Goal: Information Seeking & Learning: Find specific fact

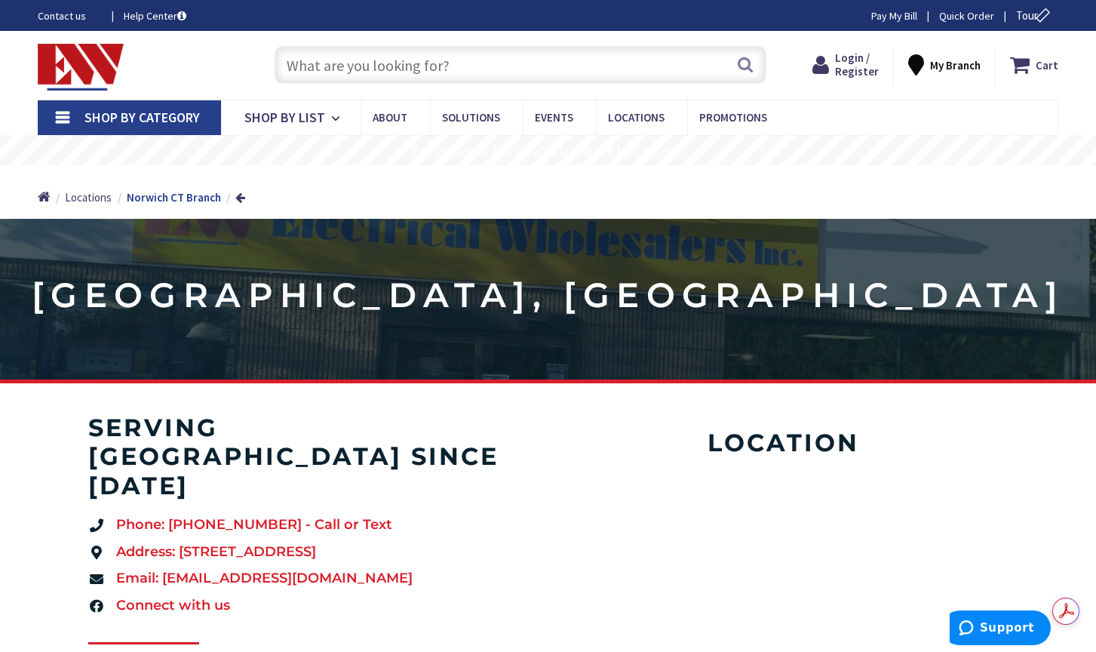
click at [493, 64] on input "text" at bounding box center [521, 65] width 492 height 38
paste input "AP2SQLED30"
type input "AP2SQLED30"
click at [747, 67] on button "Search" at bounding box center [746, 65] width 20 height 34
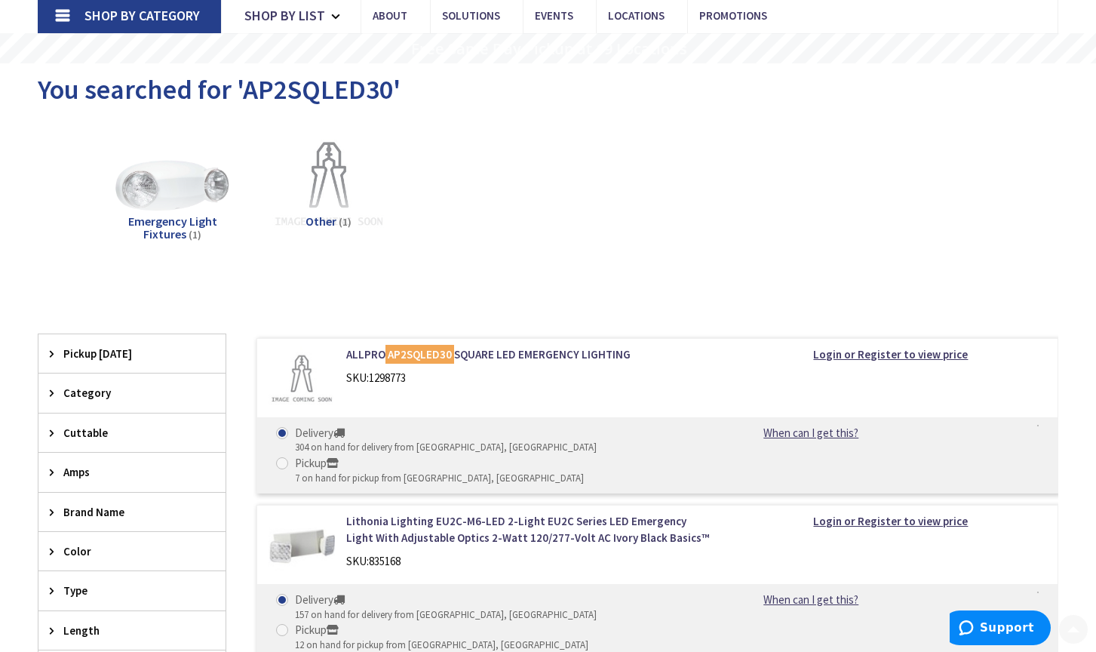
scroll to position [151, 0]
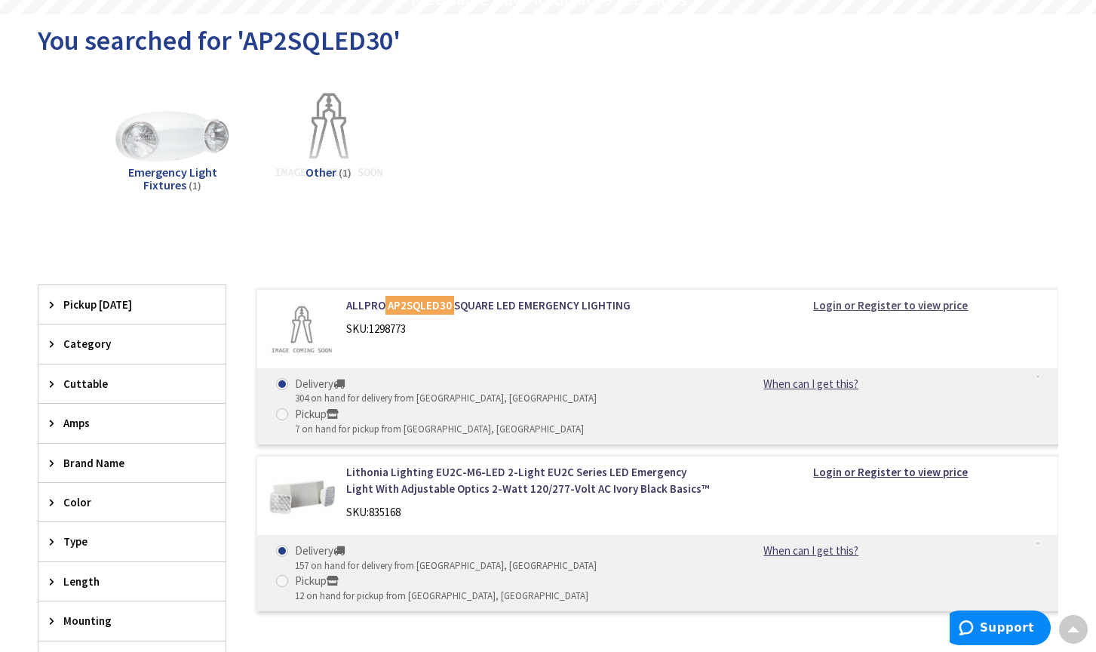
click at [853, 309] on strong "Login or Register to view price" at bounding box center [890, 305] width 155 height 14
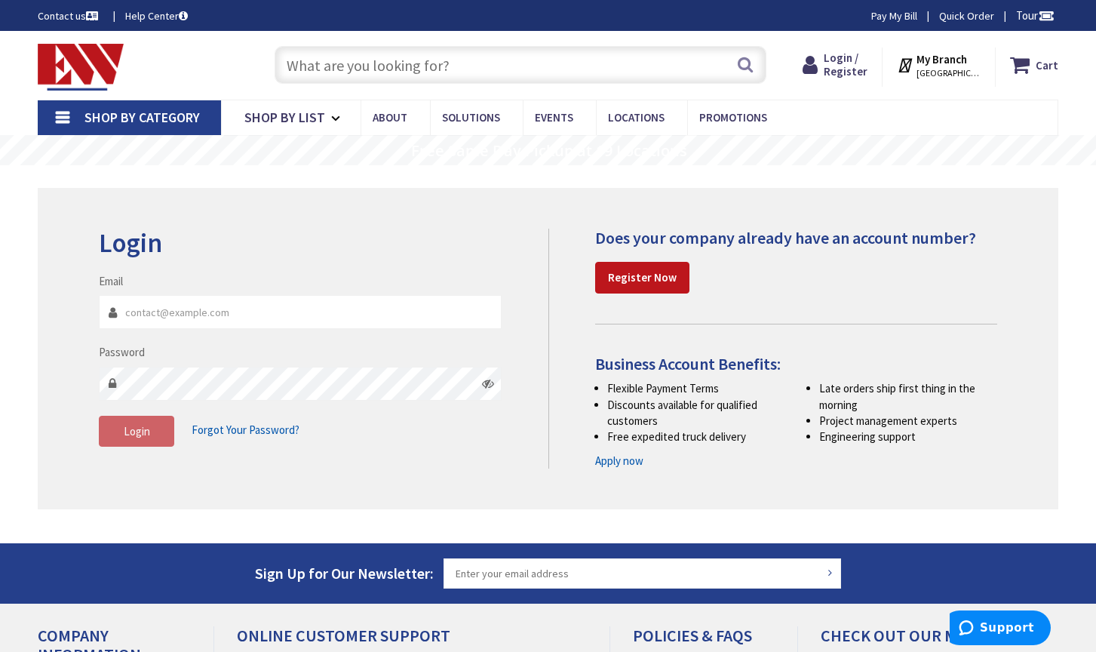
type input "jrobitaille@defsg.com"
click at [143, 426] on span "Login" at bounding box center [137, 431] width 26 height 14
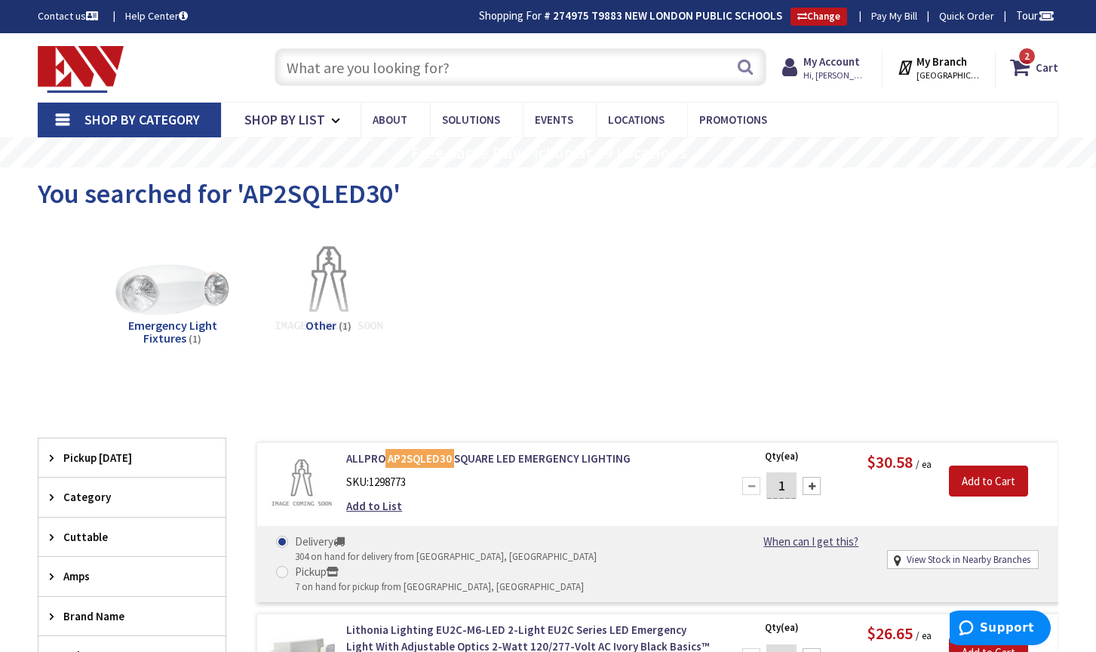
click at [564, 69] on input "text" at bounding box center [521, 67] width 492 height 38
paste input "APX7RG"
type input "APX7RG"
click at [745, 72] on button "Search" at bounding box center [746, 67] width 20 height 34
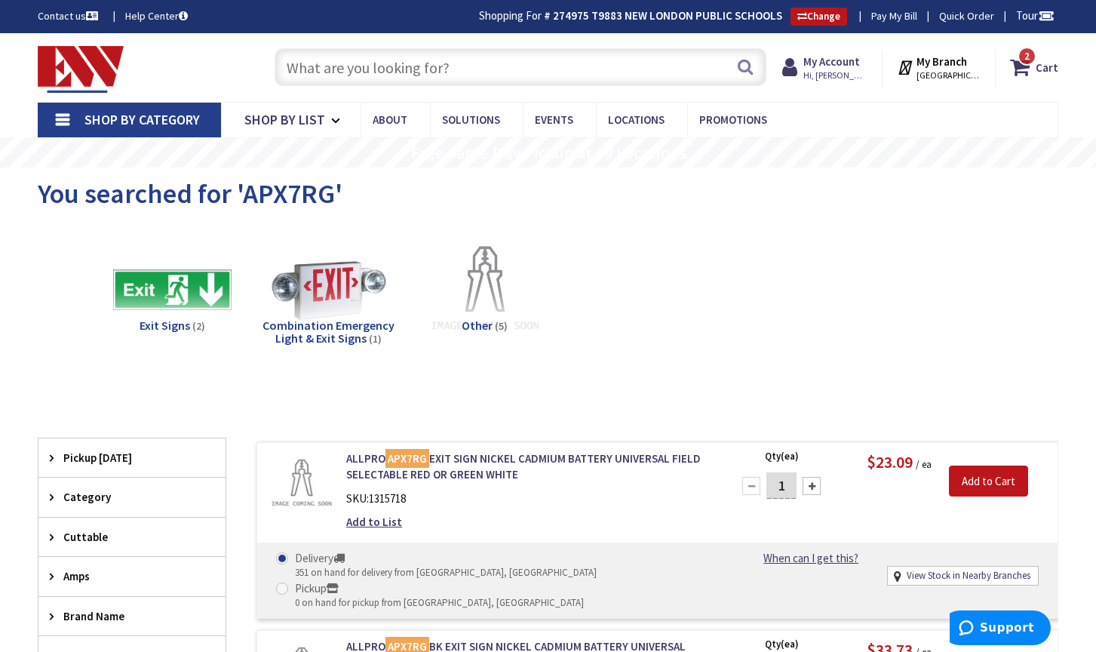
click at [480, 72] on input "text" at bounding box center [521, 67] width 492 height 38
paste input "TP414"
type input "TP414"
click at [740, 66] on button "Search" at bounding box center [746, 67] width 20 height 34
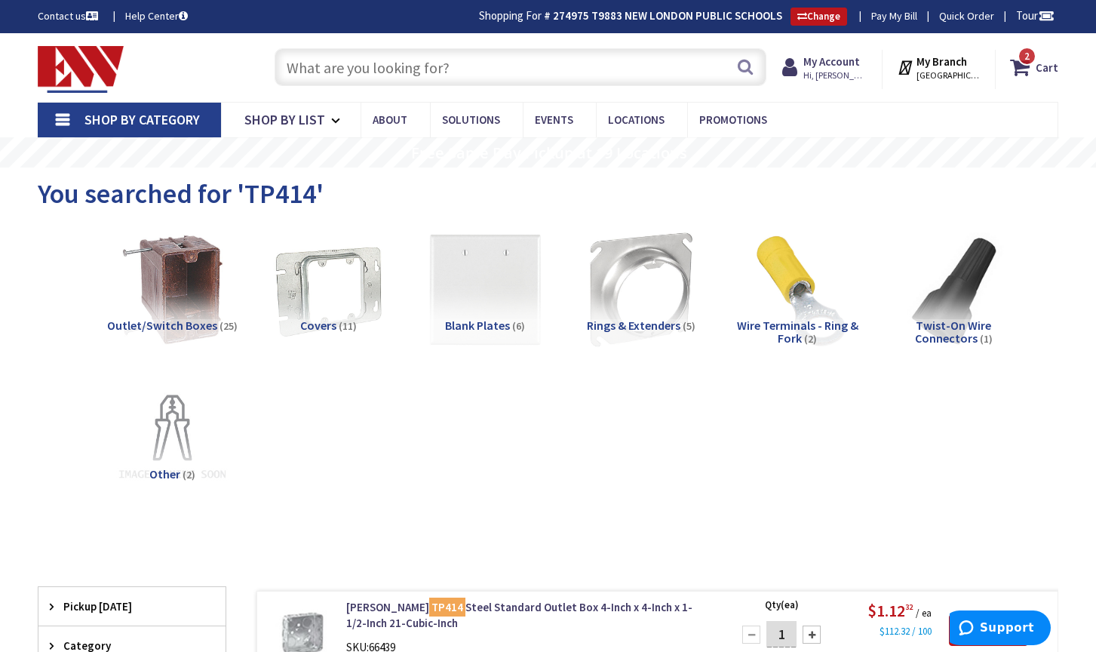
click at [514, 67] on input "text" at bounding box center [521, 67] width 492 height 38
paste input "drop ceiling box support"
type input "drop ceiling box support"
click at [748, 61] on button "Search" at bounding box center [746, 67] width 20 height 34
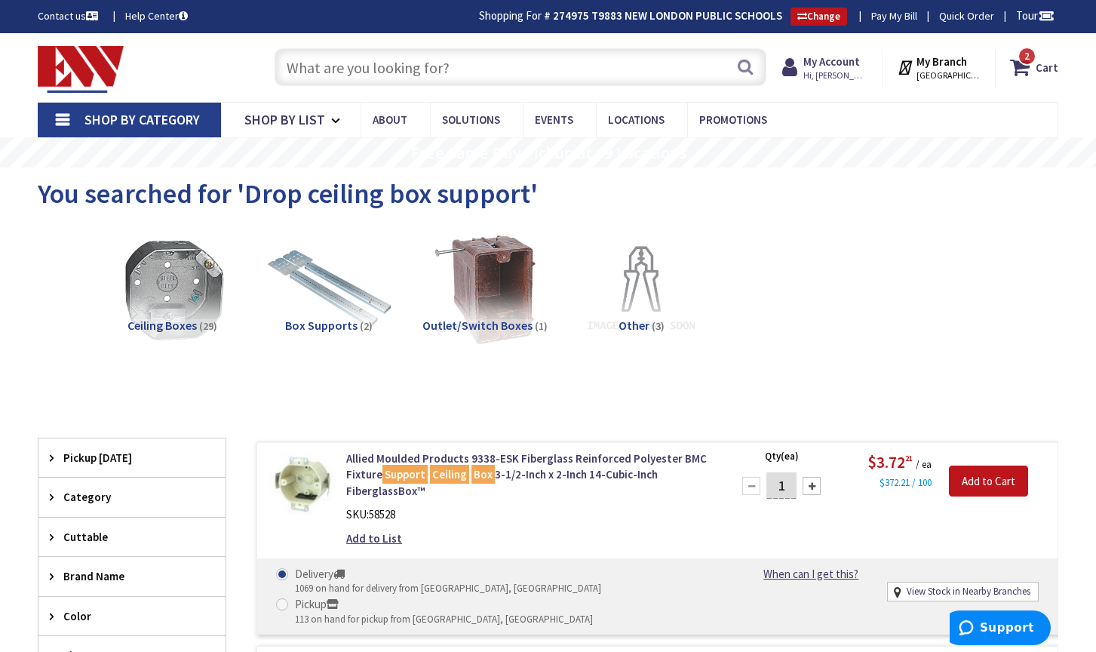
click at [332, 296] on img at bounding box center [328, 289] width 131 height 131
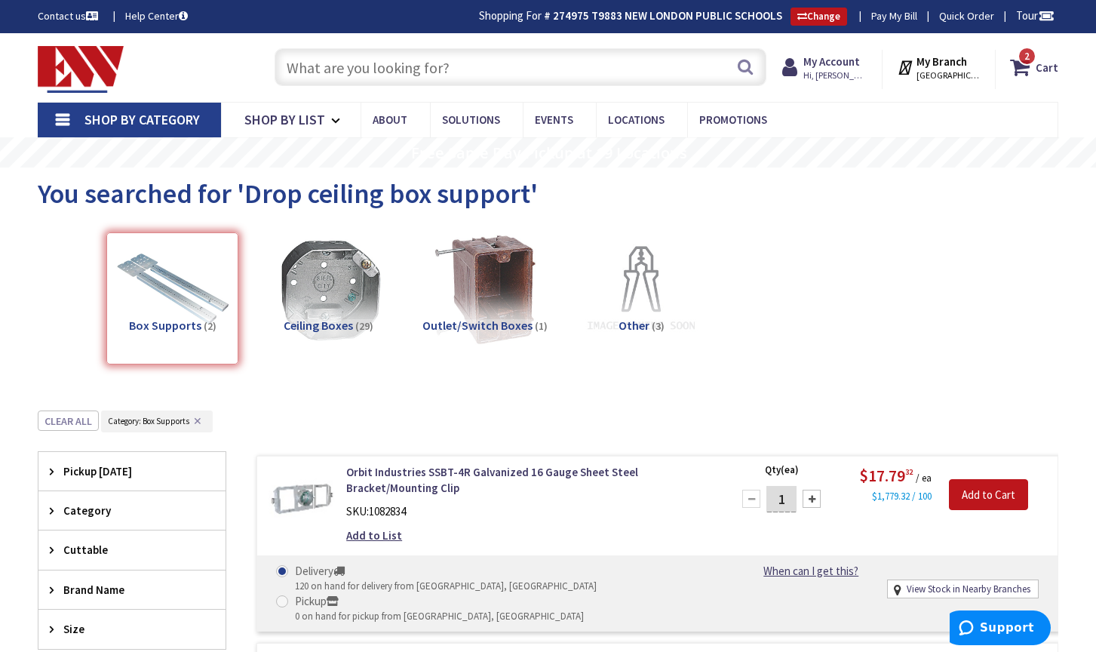
click at [198, 419] on button "✕" at bounding box center [197, 421] width 17 height 11
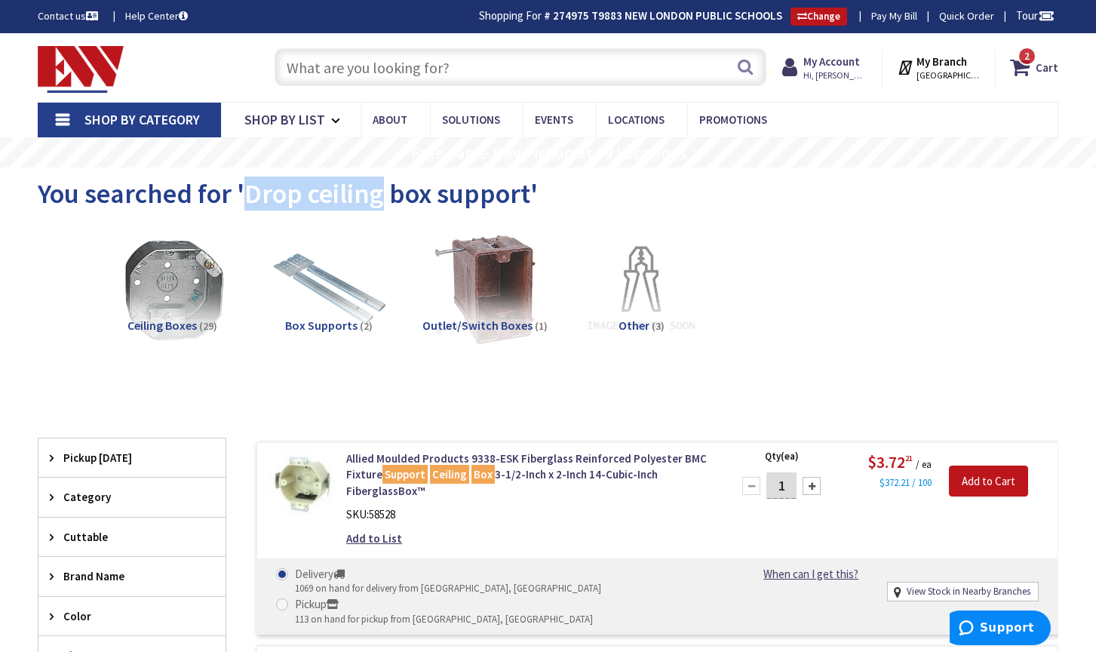
drag, startPoint x: 244, startPoint y: 194, endPoint x: 381, endPoint y: 200, distance: 137.4
click at [380, 199] on span "You searched for 'Drop ceiling box support'" at bounding box center [288, 194] width 500 height 34
copy span "Drop ceiling"
click at [396, 65] on input "text" at bounding box center [521, 67] width 492 height 38
paste input "Drop ceiling"
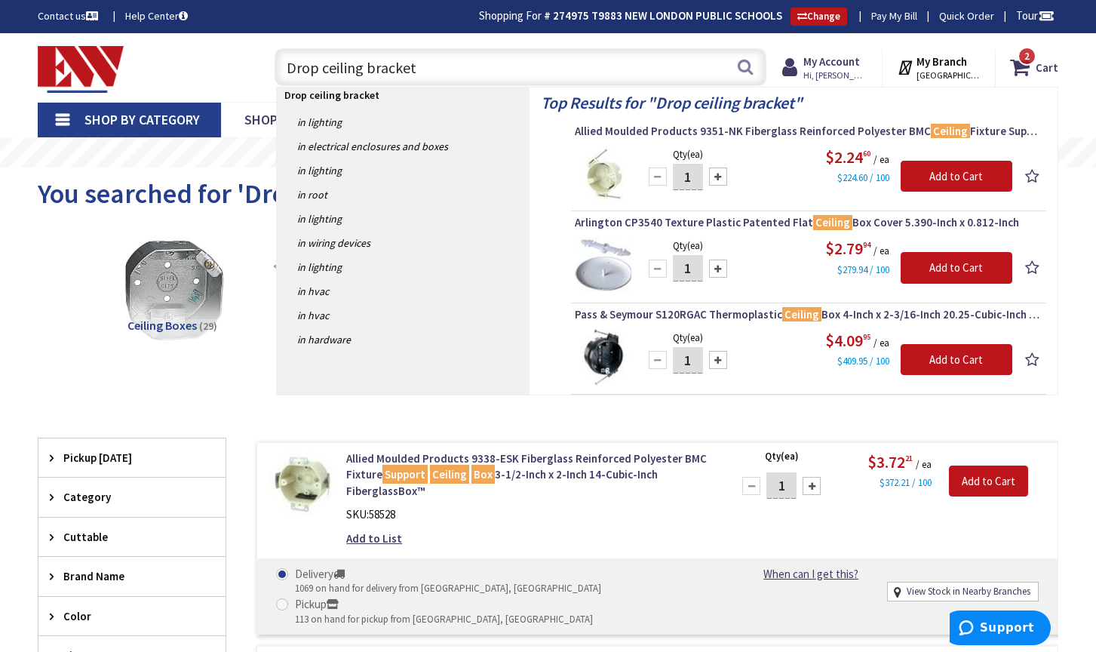
type input "Drop ceiling brackets"
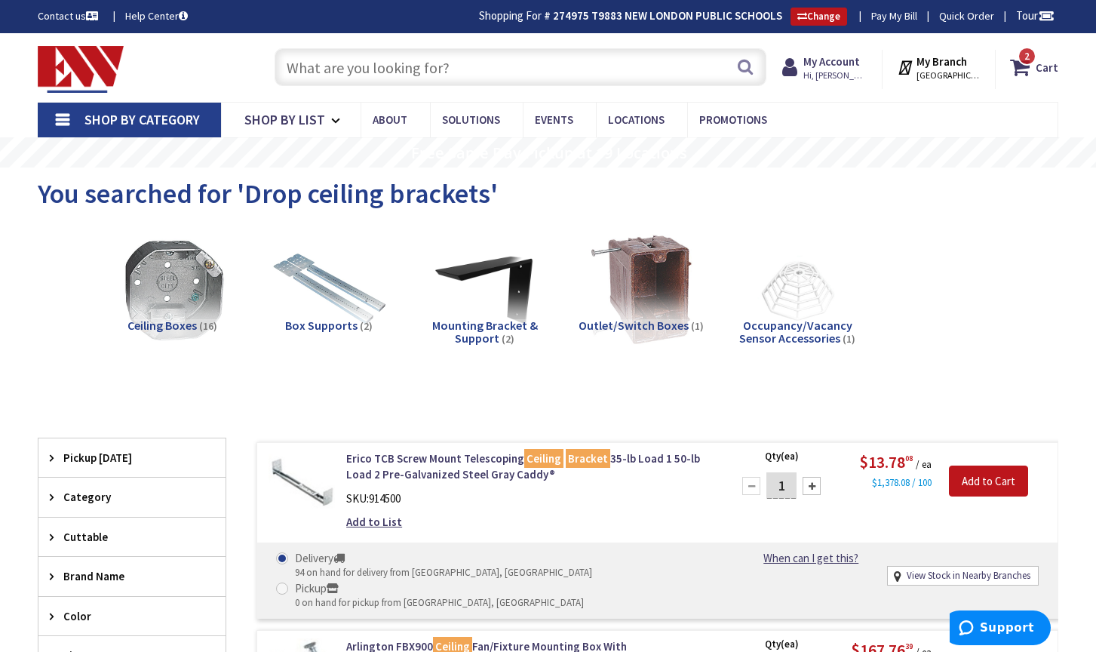
click at [426, 66] on input "text" at bounding box center [521, 67] width 492 height 38
click at [314, 326] on span "Box Supports" at bounding box center [321, 325] width 72 height 15
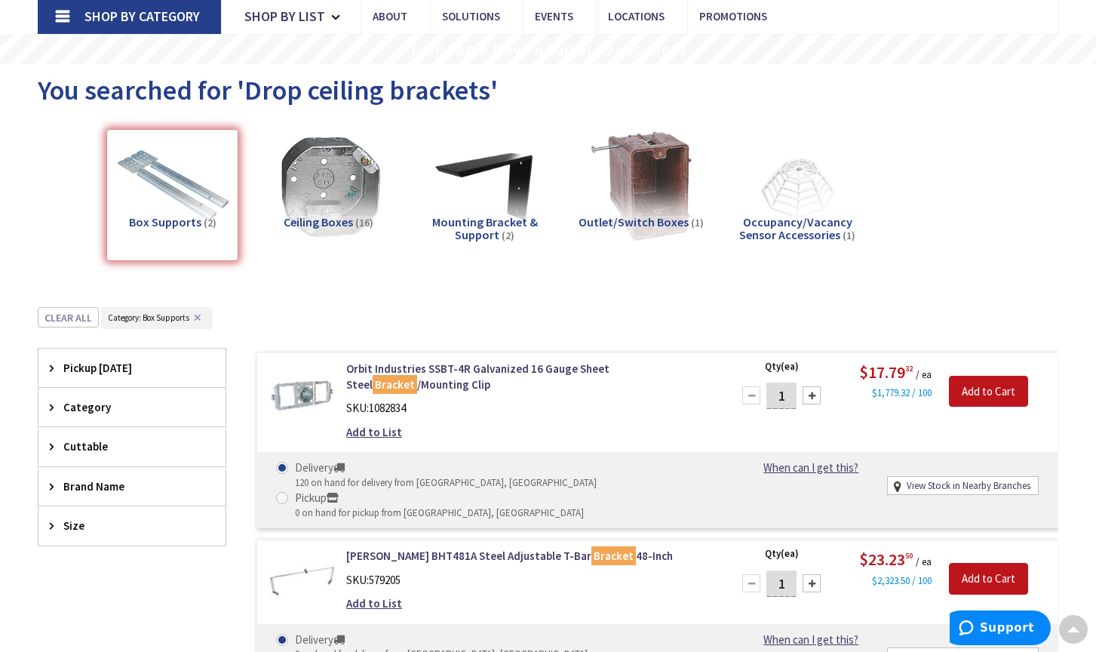
scroll to position [33, 0]
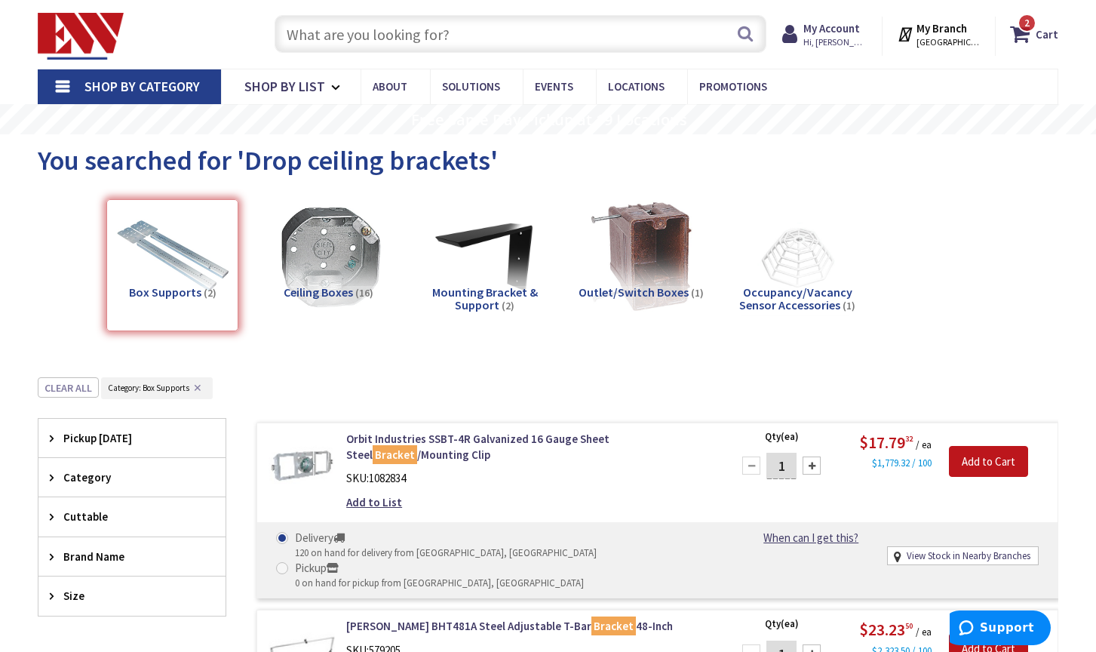
click at [476, 26] on input "text" at bounding box center [521, 34] width 492 height 38
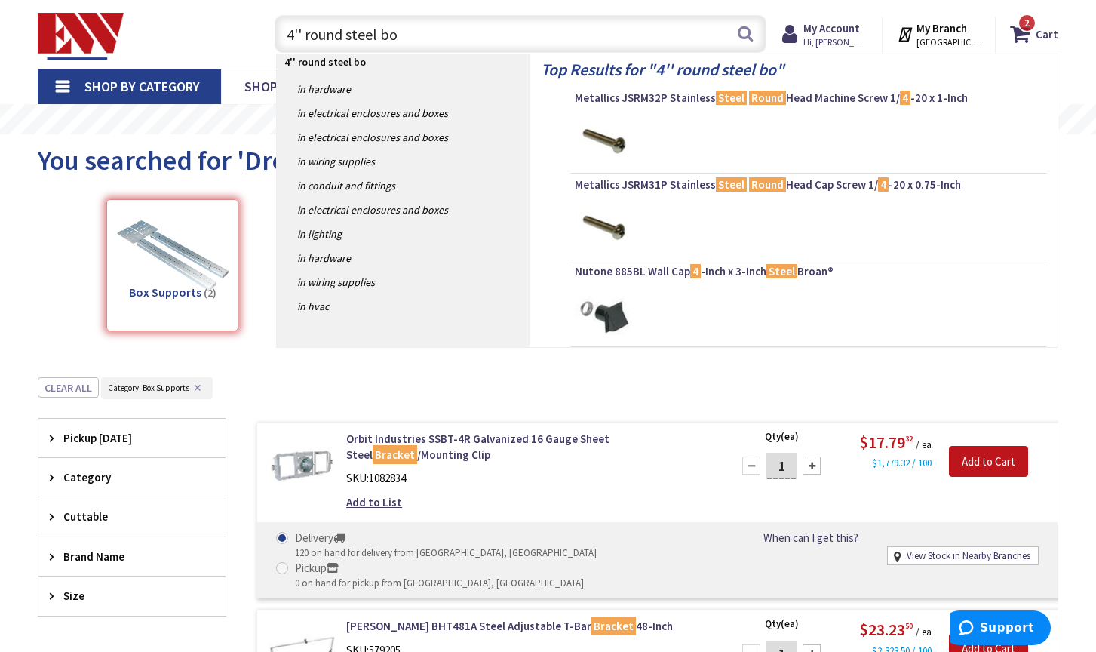
type input "4'' round steel box"
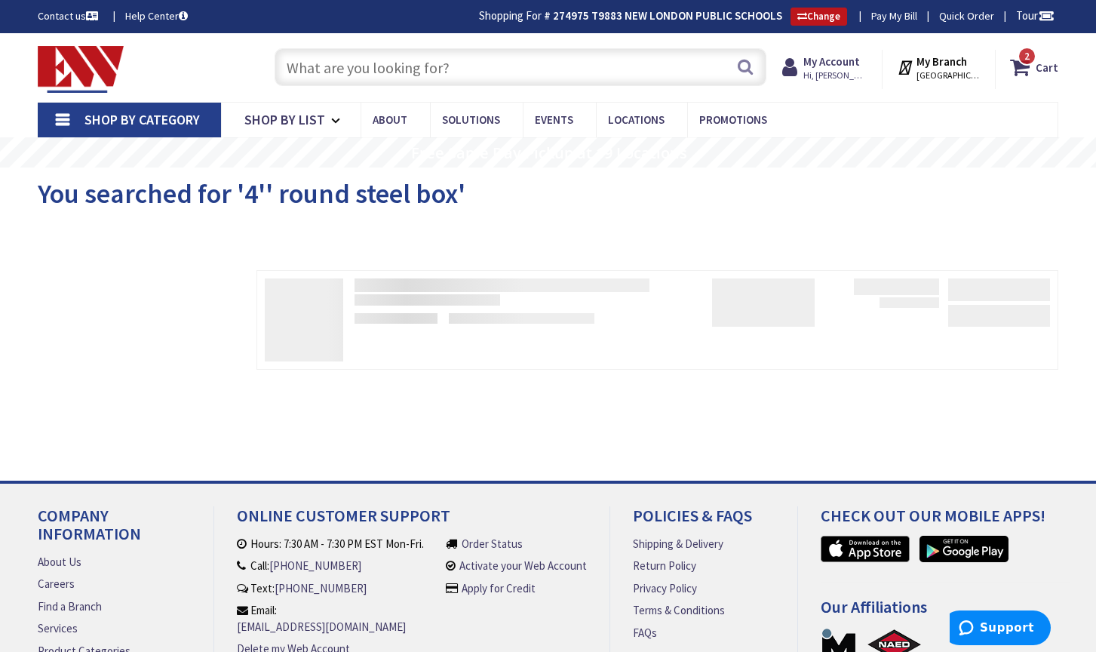
click at [438, 72] on input "text" at bounding box center [521, 67] width 492 height 38
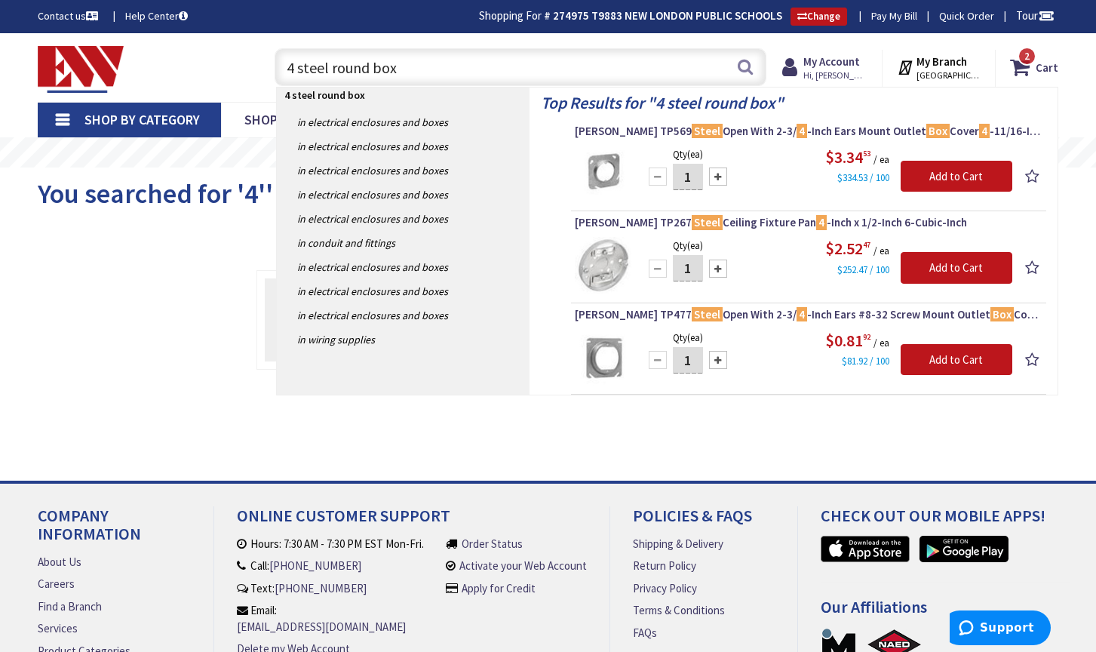
click at [295, 66] on input "4 steel round box" at bounding box center [521, 67] width 492 height 38
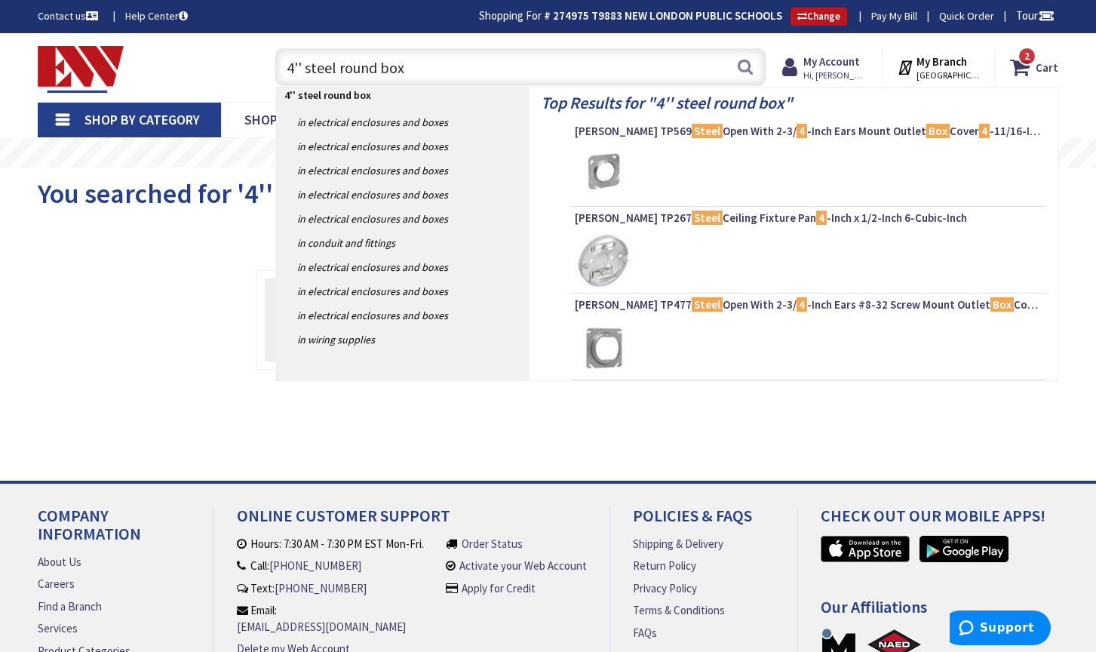
click at [447, 68] on input "4'' steel round box" at bounding box center [521, 67] width 492 height 38
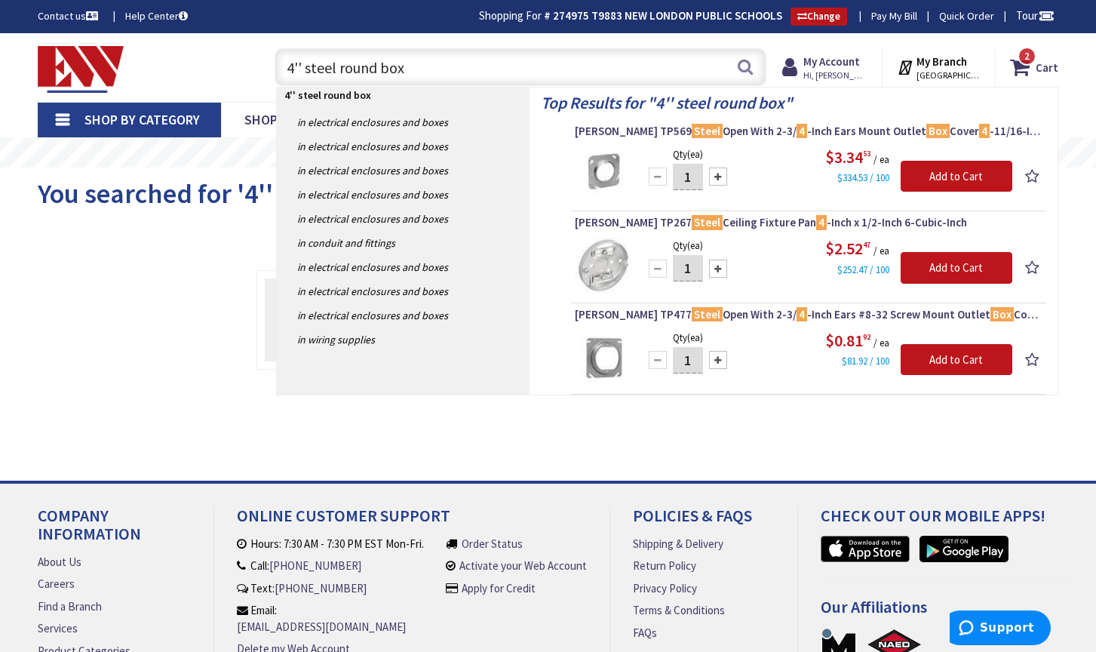
click at [331, 69] on input "4'' steel round box" at bounding box center [521, 67] width 492 height 38
click at [432, 68] on input "4'' steel round box" at bounding box center [521, 67] width 492 height 38
type input "4'' steel round box"
click at [745, 67] on button "Search" at bounding box center [746, 67] width 20 height 34
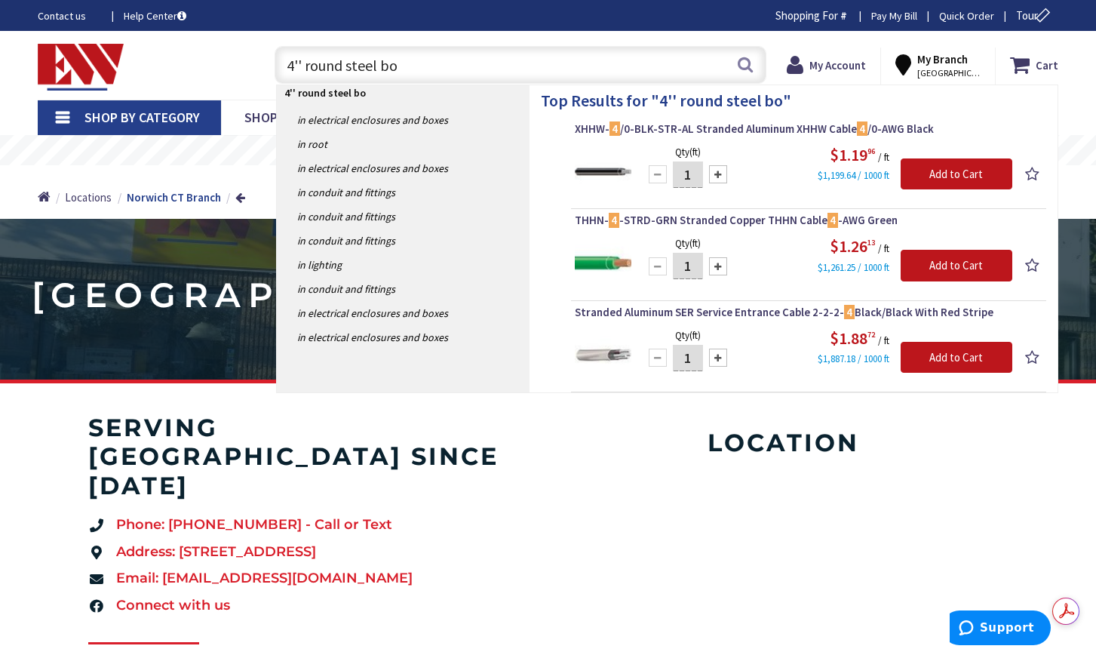
type input "4'' round steel box"
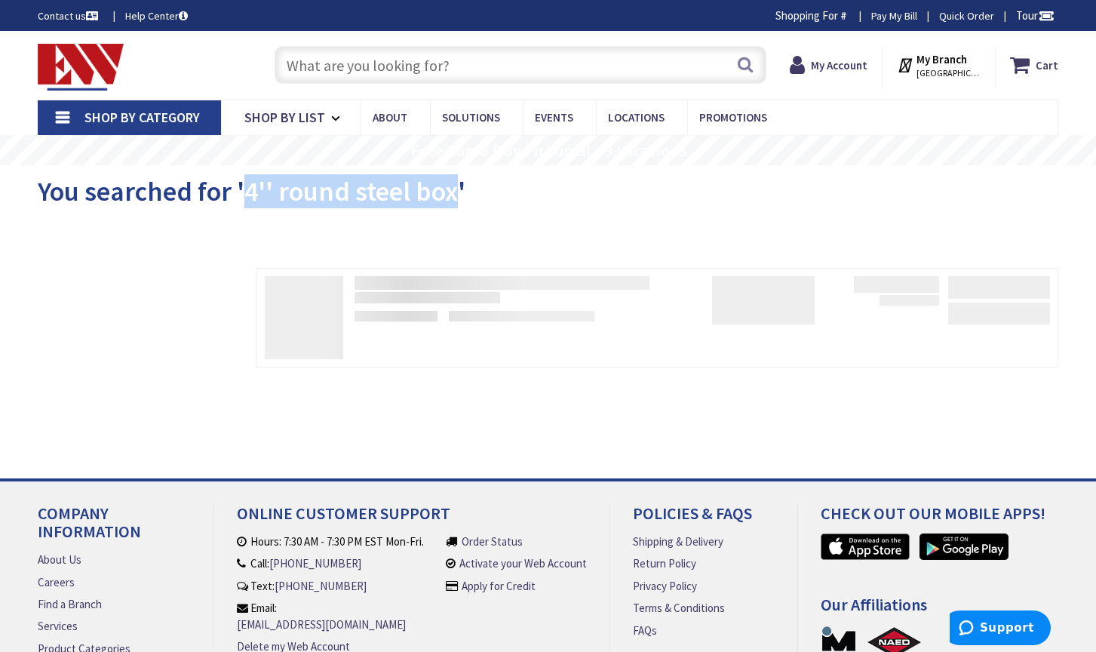
drag, startPoint x: 456, startPoint y: 192, endPoint x: 246, endPoint y: 195, distance: 210.5
click at [246, 195] on span "You searched for '4'' round steel box'" at bounding box center [252, 191] width 428 height 34
copy span "4'' round steel box"
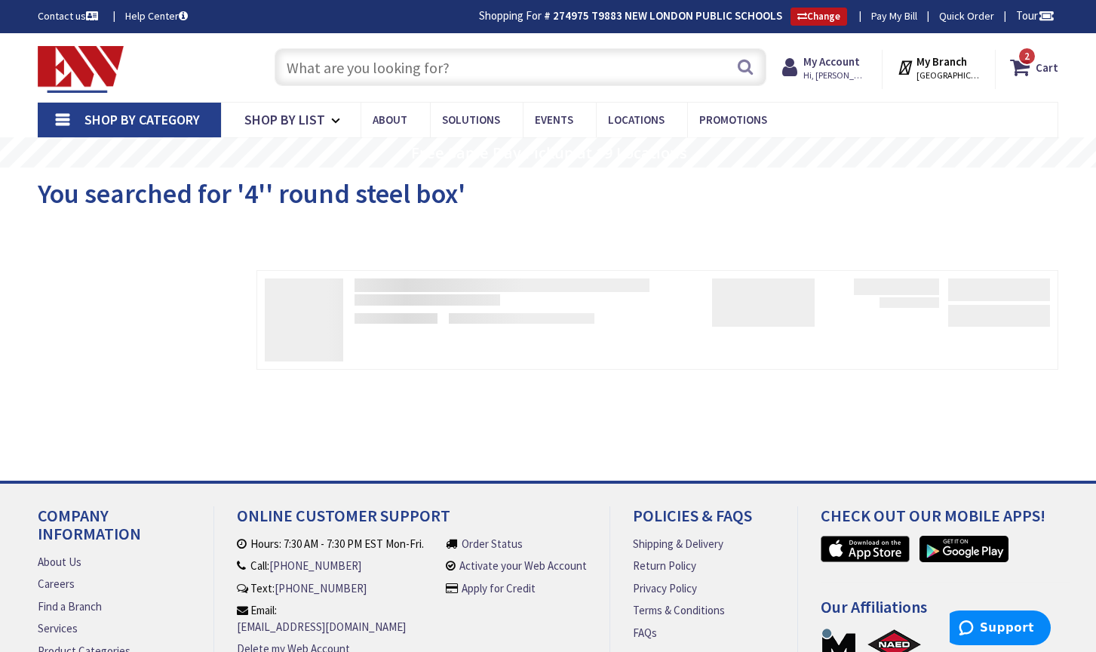
click at [612, 217] on div "You searched for '4'' round steel box'" at bounding box center [548, 195] width 1021 height 57
click at [614, 215] on div "You searched for '4'' round steel box'" at bounding box center [548, 195] width 1021 height 57
click at [130, 352] on div "Filters Pickup Today close Pickup Today Category close Category Cuttable close …" at bounding box center [132, 323] width 189 height 107
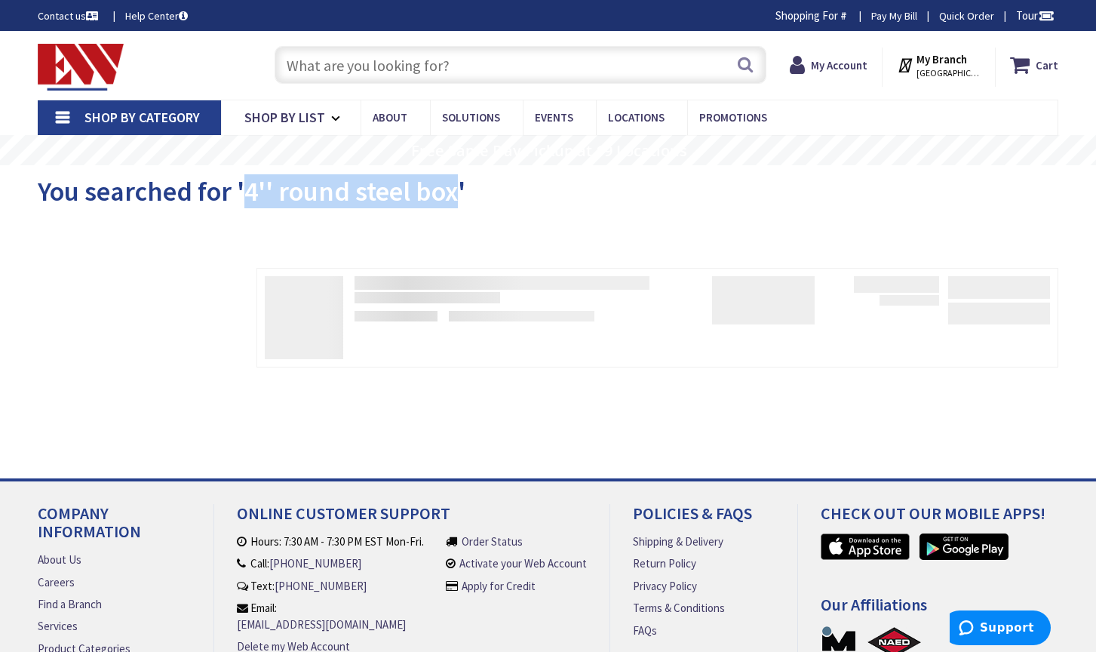
drag, startPoint x: 242, startPoint y: 194, endPoint x: 454, endPoint y: 207, distance: 212.4
click at [454, 207] on span "You searched for '4'' round steel box'" at bounding box center [252, 191] width 428 height 34
click at [617, 189] on div "You searched for '4'' round steel box'" at bounding box center [548, 193] width 1021 height 57
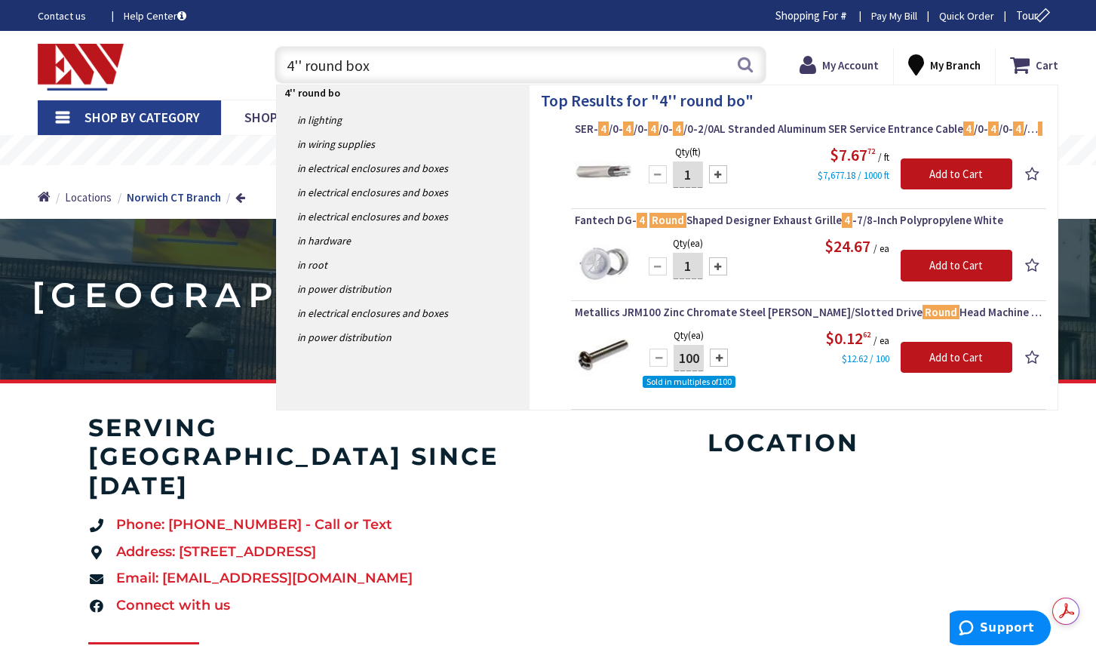
type input "4'' round box"
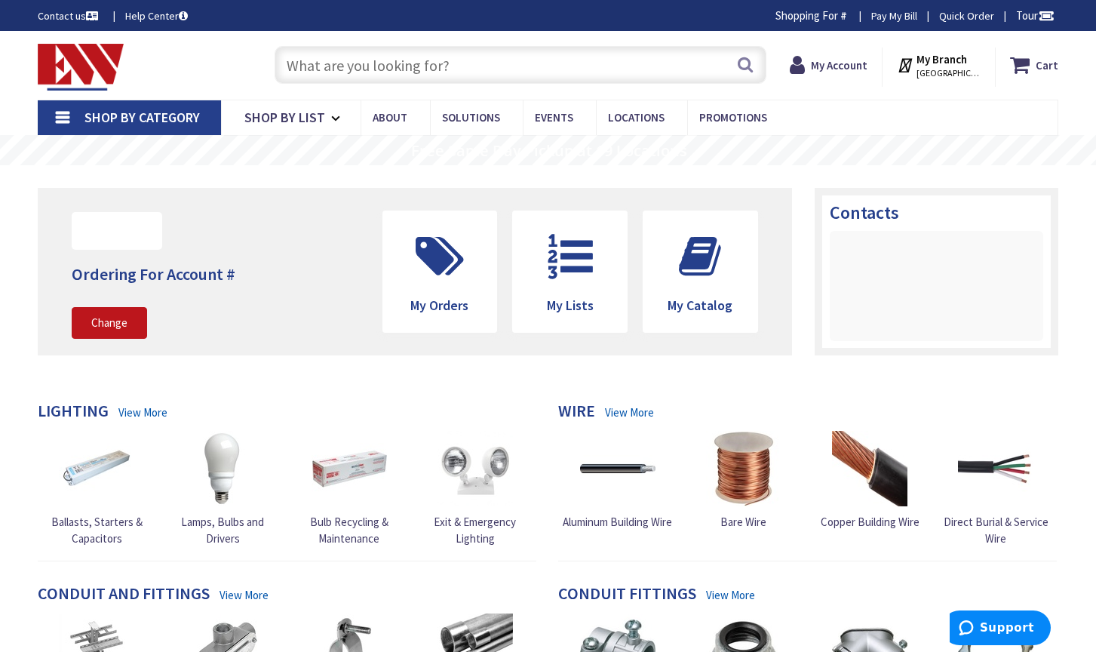
click at [333, 69] on input "text" at bounding box center [521, 65] width 492 height 38
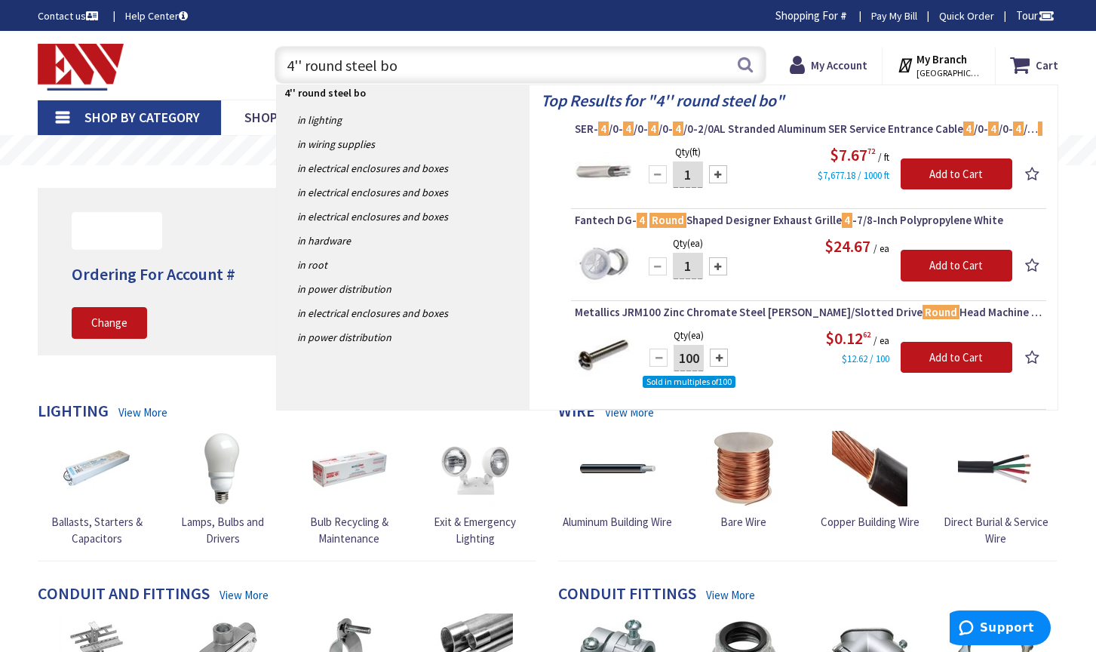
type input "4'' round steel box"
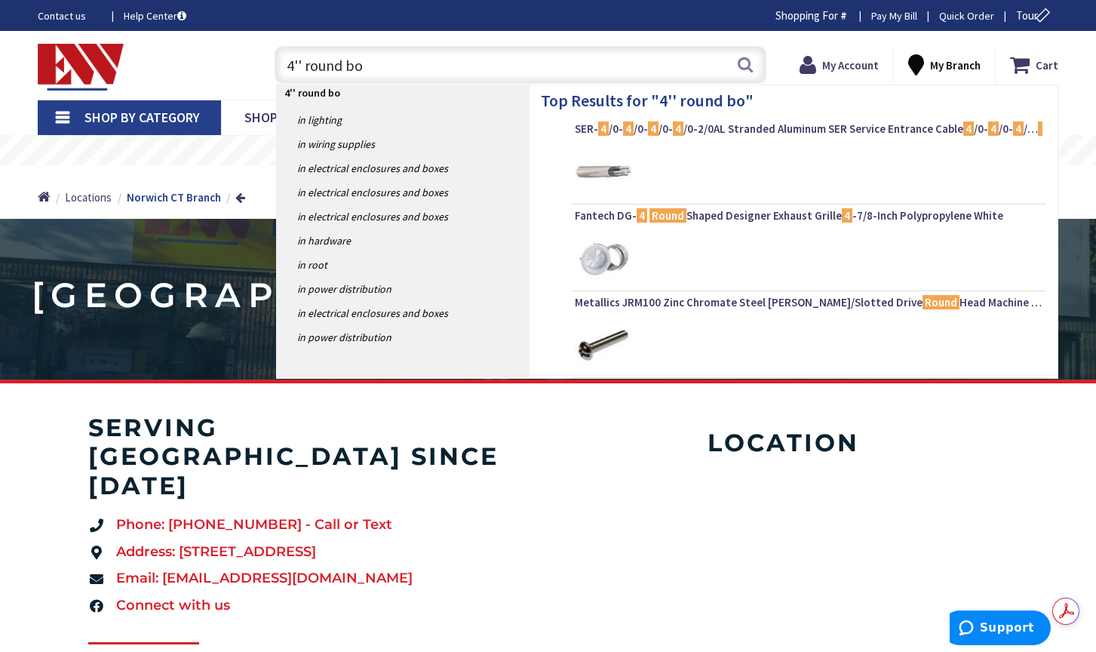
type input "4'' round box"
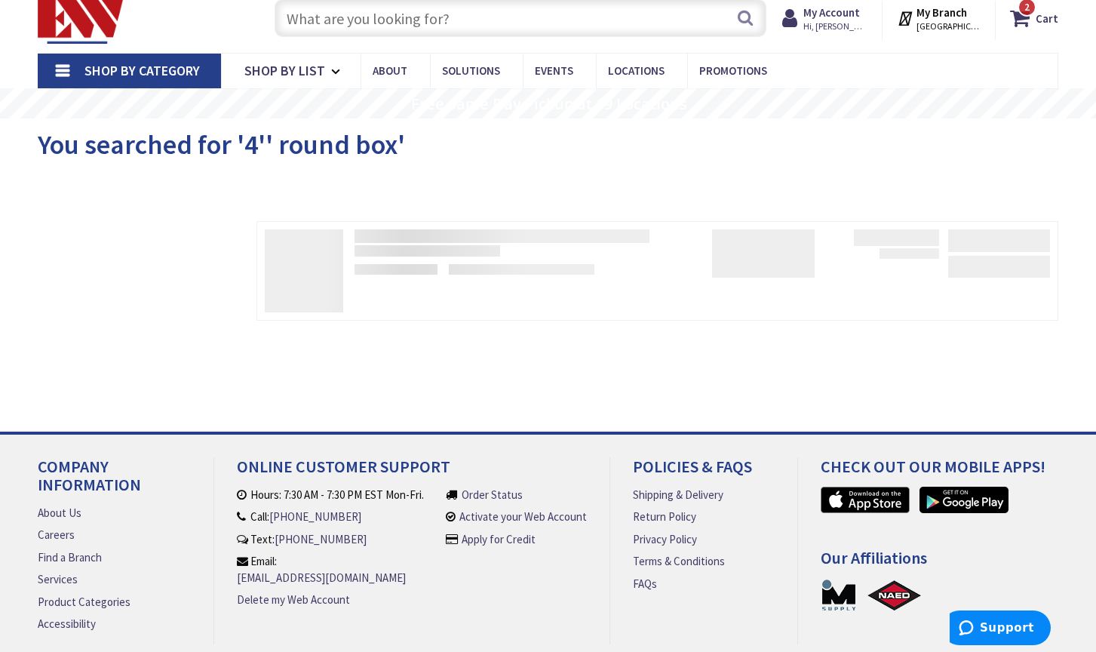
scroll to position [75, 0]
